Goal: Task Accomplishment & Management: Complete application form

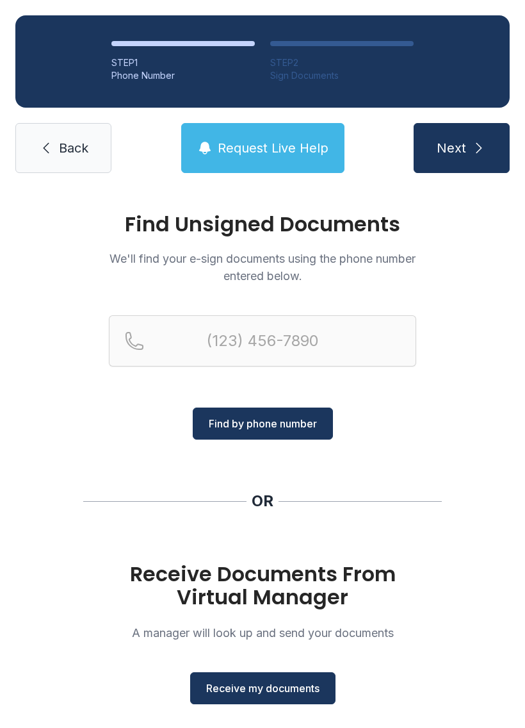
click at [261, 688] on span "Receive my documents" at bounding box center [262, 688] width 113 height 15
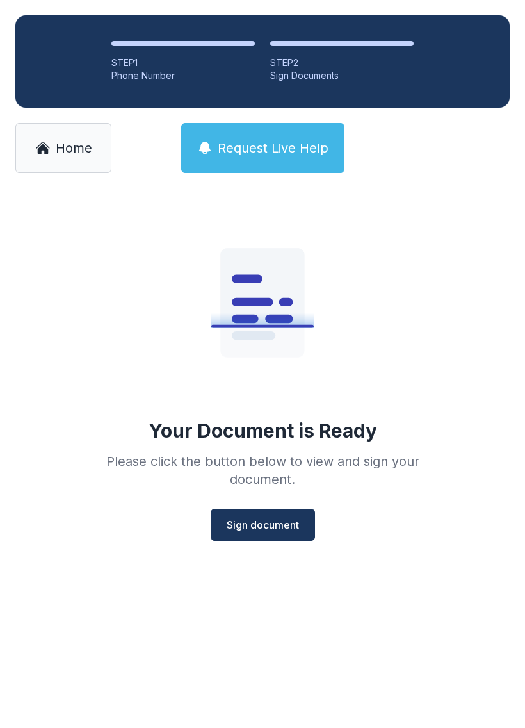
click at [268, 516] on button "Sign document" at bounding box center [263, 525] width 104 height 32
click at [62, 144] on span "Home" at bounding box center [74, 148] width 37 height 18
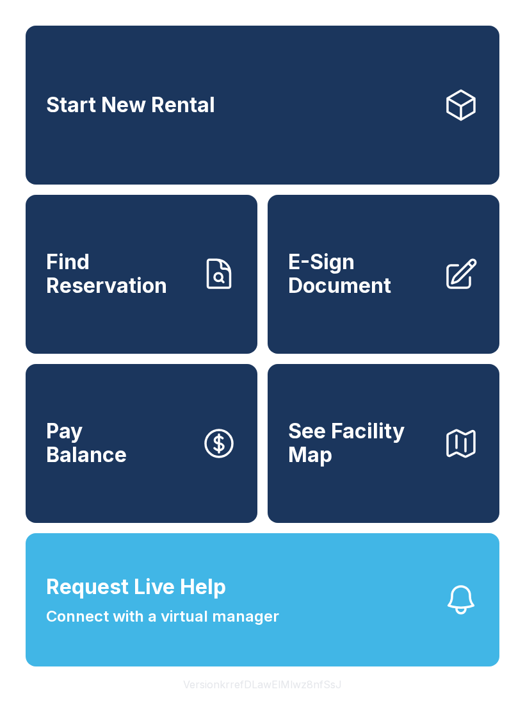
click at [356, 293] on span "E-Sign Document" at bounding box center [360, 274] width 145 height 47
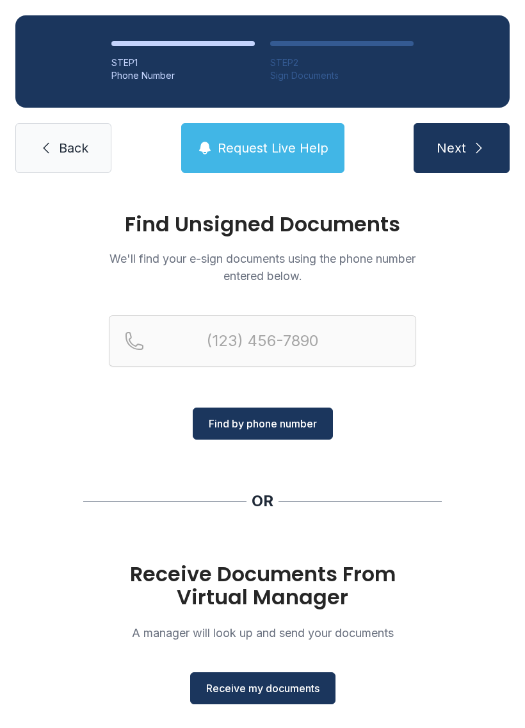
click at [259, 682] on span "Receive my documents" at bounding box center [262, 688] width 113 height 15
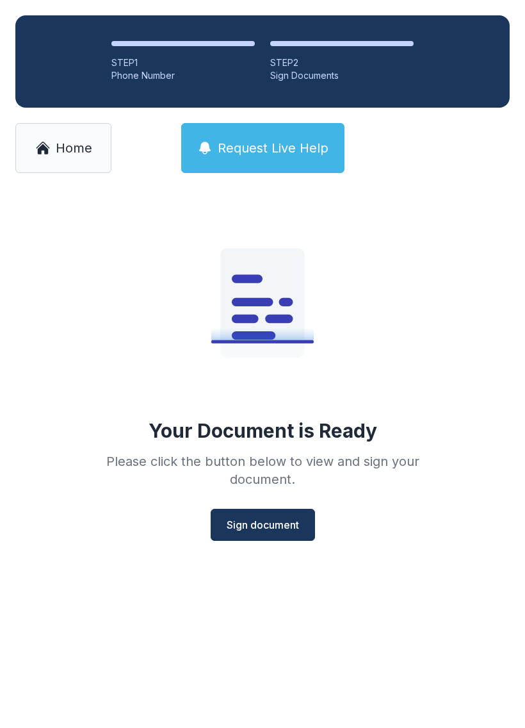
click at [261, 511] on button "Sign document" at bounding box center [263, 525] width 104 height 32
click at [69, 143] on span "Home" at bounding box center [74, 148] width 37 height 18
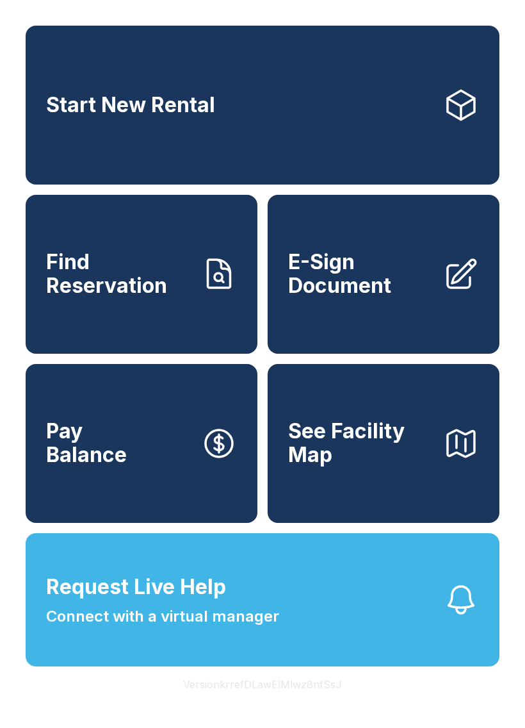
click at [329, 279] on span "E-Sign Document" at bounding box center [360, 274] width 145 height 47
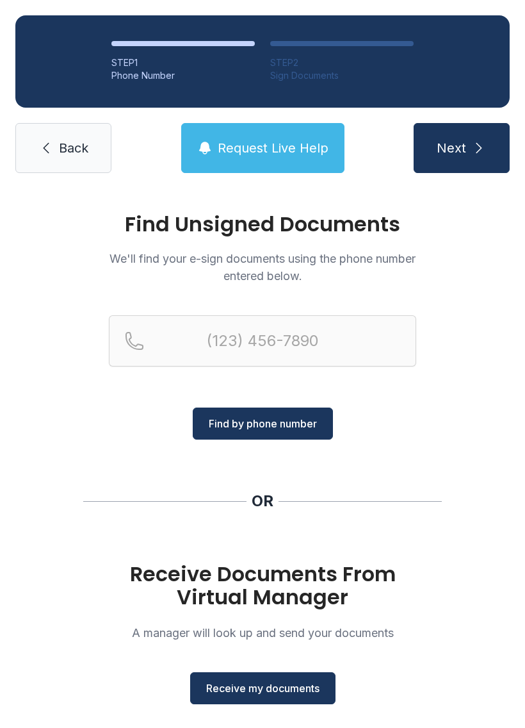
click at [263, 685] on span "Receive my documents" at bounding box center [262, 688] width 113 height 15
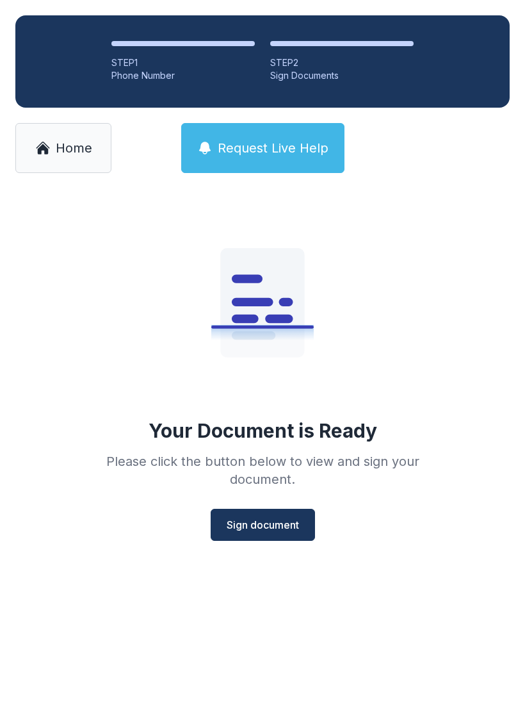
click at [267, 517] on span "Sign document" at bounding box center [263, 524] width 72 height 15
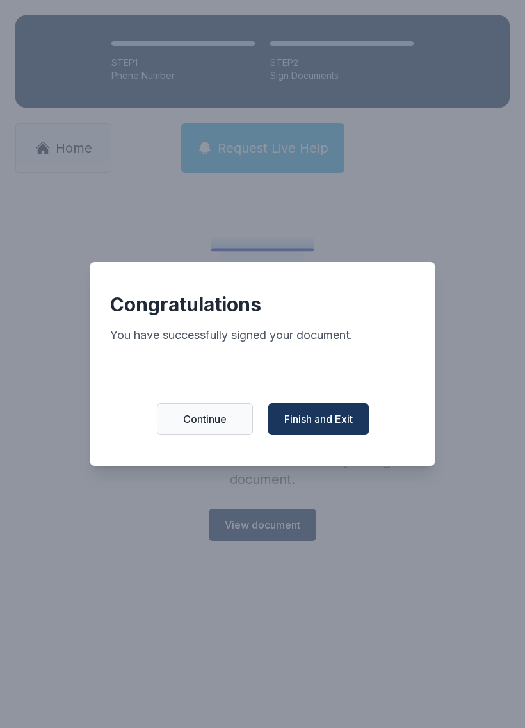
click at [327, 422] on span "Finish and Exit" at bounding box center [319, 418] width 69 height 15
